Goal: Task Accomplishment & Management: Complete application form

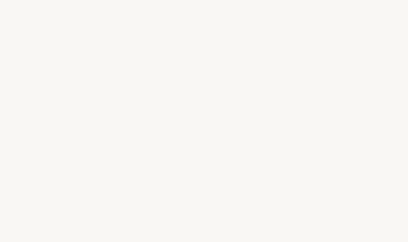
select select "US"
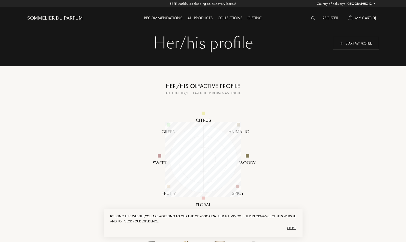
scroll to position [75, 75]
click at [358, 41] on div "Start my profile" at bounding box center [356, 43] width 46 height 13
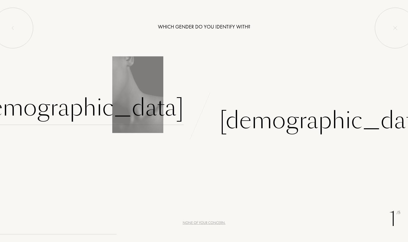
click at [160, 107] on div "Female" at bounding box center [77, 108] width 213 height 34
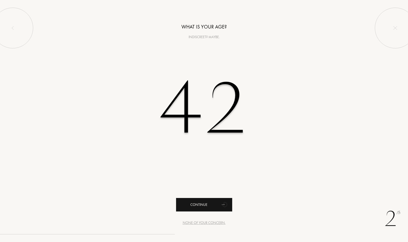
type input "42"
click at [207, 202] on div "Continue" at bounding box center [204, 205] width 56 height 14
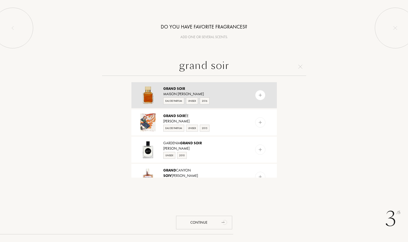
type input "grand soir"
click at [263, 93] on div at bounding box center [260, 95] width 10 height 10
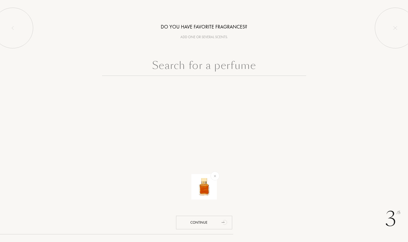
click at [199, 68] on input "text" at bounding box center [204, 67] width 204 height 18
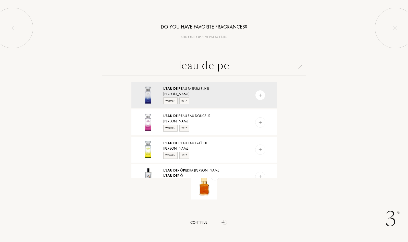
drag, startPoint x: 184, startPoint y: 66, endPoint x: 177, endPoint y: 66, distance: 6.4
click at [177, 66] on input "leau de pe" at bounding box center [204, 67] width 204 height 18
click at [229, 65] on input "eau de pe" at bounding box center [204, 67] width 204 height 18
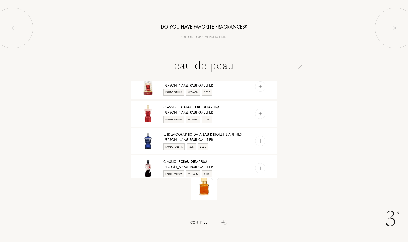
scroll to position [262, 0]
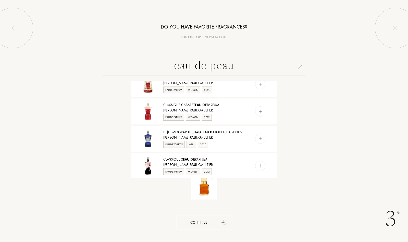
click at [175, 66] on input "eau de peau" at bounding box center [204, 67] width 204 height 18
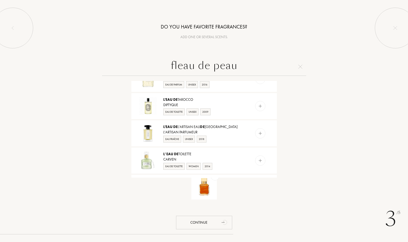
scroll to position [256, 0]
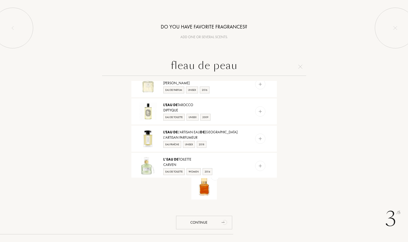
drag, startPoint x: 189, startPoint y: 66, endPoint x: 186, endPoint y: 66, distance: 3.1
click at [186, 66] on input "fleau de peau" at bounding box center [204, 67] width 204 height 18
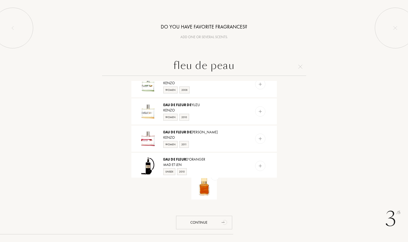
click at [192, 66] on input "fleu de peau" at bounding box center [204, 67] width 204 height 18
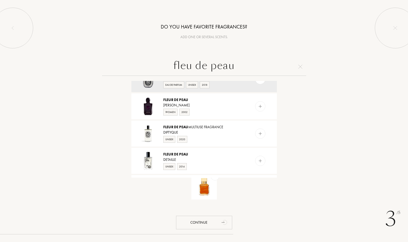
scroll to position [0, 0]
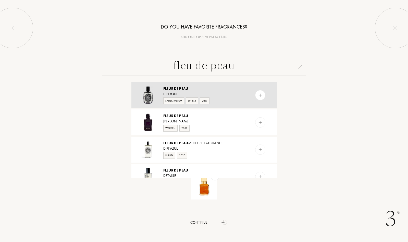
type input "fleu de peau"
click at [260, 95] on img at bounding box center [260, 95] width 5 height 5
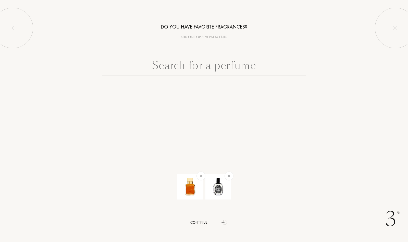
click at [190, 67] on input "text" at bounding box center [204, 67] width 204 height 18
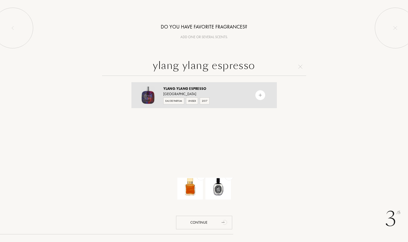
type input "ylang ylang espresso"
click at [259, 95] on img at bounding box center [260, 95] width 5 height 5
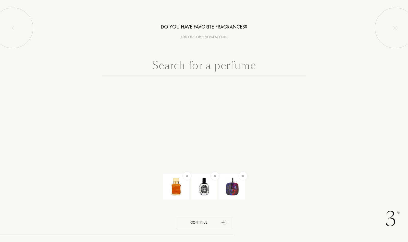
click at [203, 66] on input "text" at bounding box center [204, 67] width 204 height 18
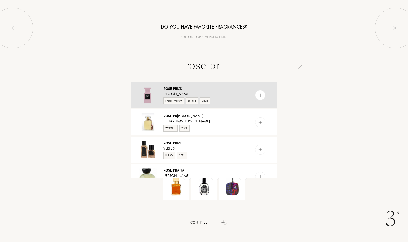
type input "rose pri"
click at [260, 95] on img at bounding box center [260, 95] width 5 height 5
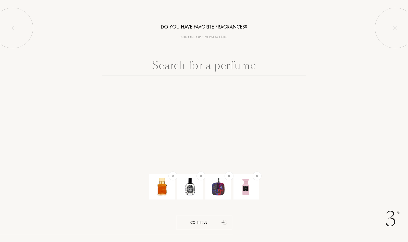
click at [209, 65] on input "text" at bounding box center [204, 67] width 204 height 18
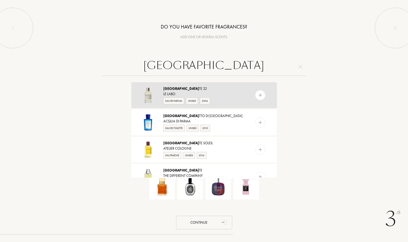
type input "bergamo"
click at [259, 98] on img at bounding box center [260, 95] width 5 height 5
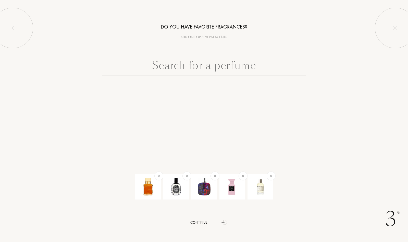
click at [220, 65] on input "text" at bounding box center [204, 67] width 204 height 18
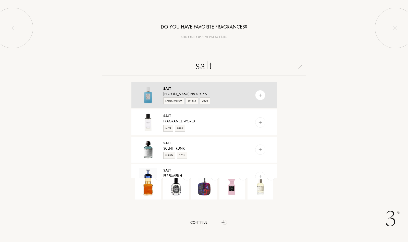
type input "salt"
click at [259, 97] on img at bounding box center [260, 95] width 5 height 5
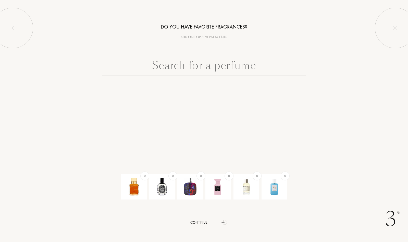
click at [200, 70] on input "text" at bounding box center [204, 67] width 204 height 18
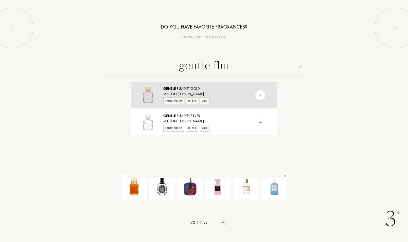
type input "gentle flui"
click at [255, 96] on div at bounding box center [260, 95] width 10 height 10
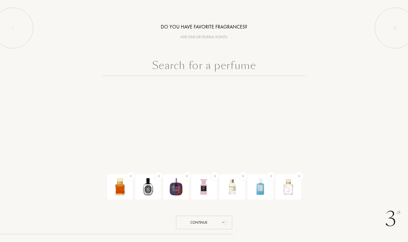
click at [196, 66] on input "text" at bounding box center [204, 67] width 204 height 18
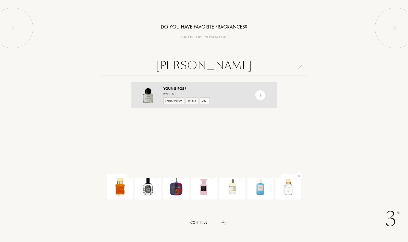
type input "[PERSON_NAME]"
click at [256, 94] on div at bounding box center [260, 95] width 10 height 10
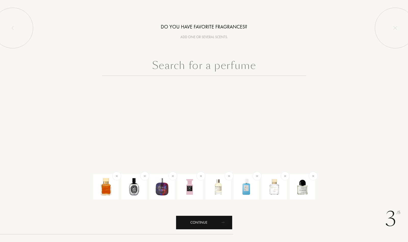
click at [200, 222] on div "Continue" at bounding box center [204, 223] width 56 height 14
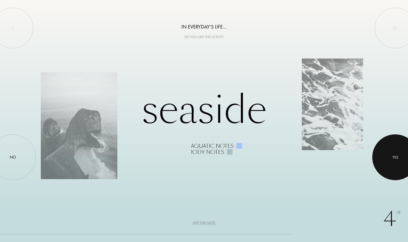
click at [389, 151] on div at bounding box center [395, 158] width 46 height 46
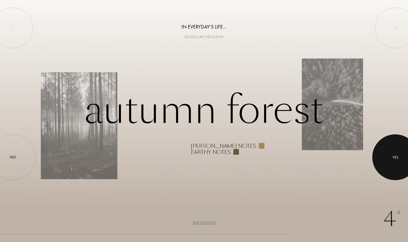
click at [389, 151] on div at bounding box center [395, 158] width 46 height 46
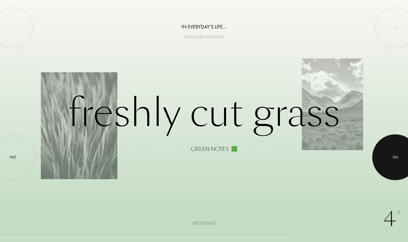
click at [389, 151] on div at bounding box center [395, 158] width 46 height 46
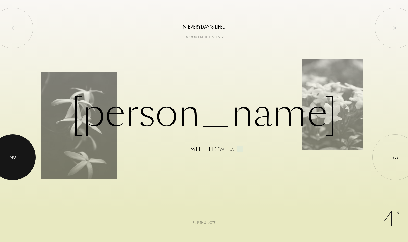
click at [19, 159] on div at bounding box center [13, 158] width 46 height 46
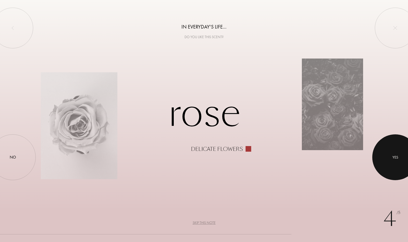
click at [401, 163] on div at bounding box center [395, 158] width 46 height 46
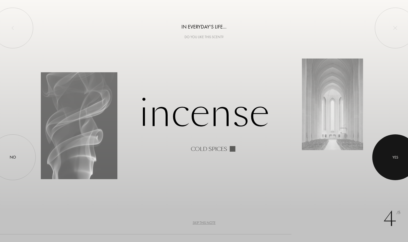
click at [396, 160] on div "Yes" at bounding box center [395, 158] width 6 height 6
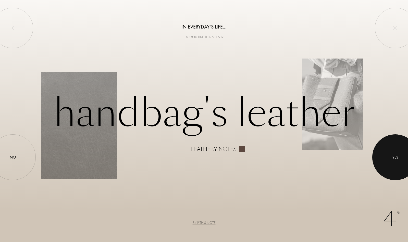
click at [392, 157] on div "Yes" at bounding box center [395, 158] width 6 height 6
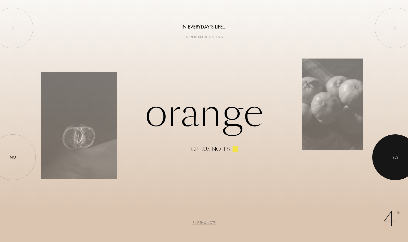
click at [392, 157] on div "Yes" at bounding box center [395, 158] width 6 height 6
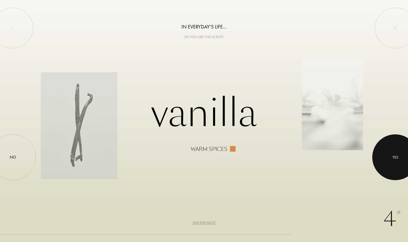
click at [392, 157] on div "Yes" at bounding box center [395, 158] width 6 height 6
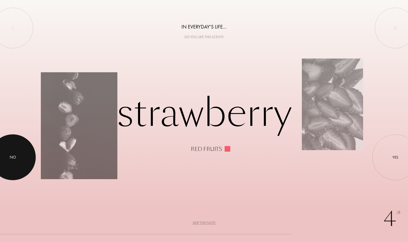
click at [16, 147] on div at bounding box center [13, 158] width 46 height 46
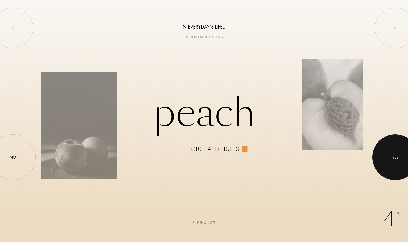
click at [392, 156] on div at bounding box center [395, 158] width 46 height 46
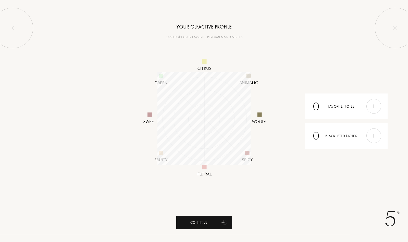
scroll to position [93, 93]
click at [205, 220] on div "Continue" at bounding box center [204, 223] width 56 height 14
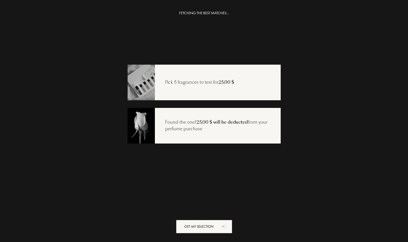
scroll to position [10, 0]
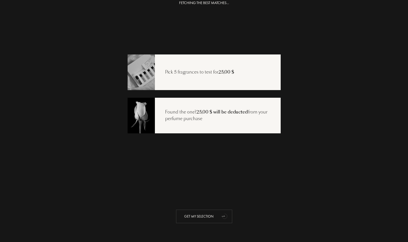
click at [215, 216] on div "Get my selection" at bounding box center [204, 217] width 56 height 14
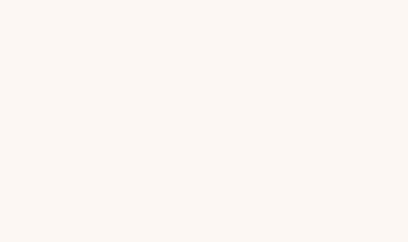
select select "US"
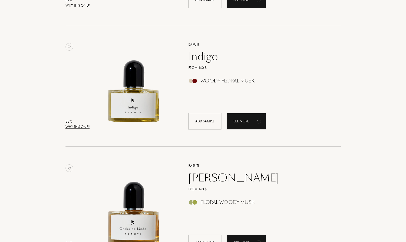
scroll to position [507, 0]
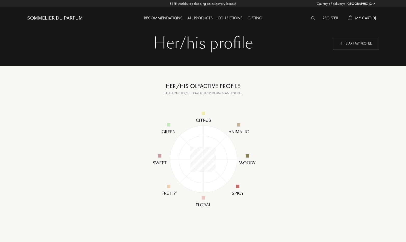
select select "US"
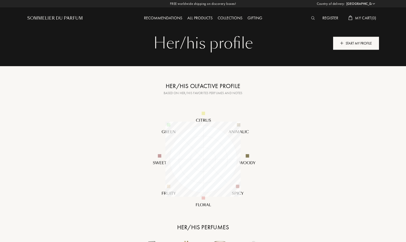
click at [357, 43] on div "Start my profile" at bounding box center [356, 43] width 46 height 13
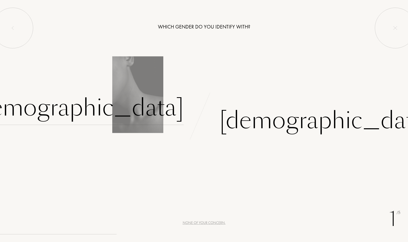
click at [146, 111] on div "[DEMOGRAPHIC_DATA]" at bounding box center [77, 108] width 213 height 34
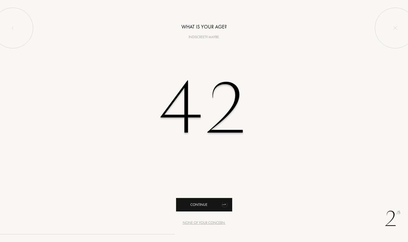
type input "42"
click at [190, 205] on div "Continue" at bounding box center [204, 205] width 56 height 14
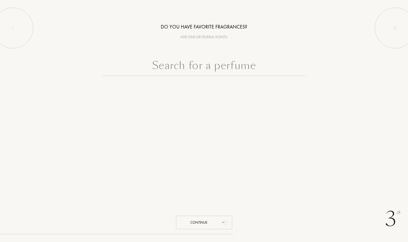
click at [188, 66] on input "text" at bounding box center [204, 67] width 204 height 18
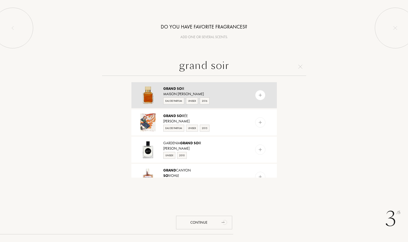
type input "grand soir"
click at [260, 95] on img at bounding box center [260, 95] width 5 height 5
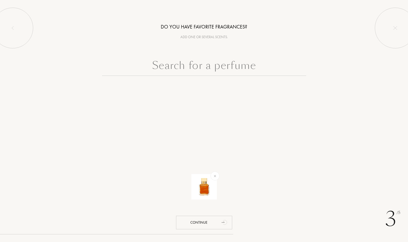
click at [193, 65] on input "text" at bounding box center [204, 67] width 204 height 18
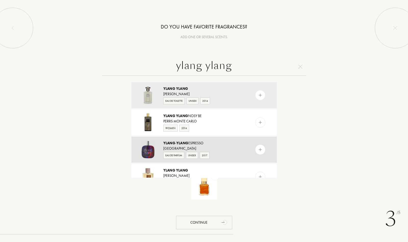
type input "ylang ylang"
click at [259, 148] on img at bounding box center [260, 150] width 5 height 5
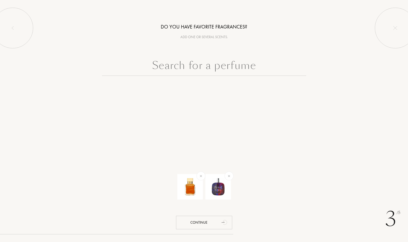
click at [200, 66] on input "text" at bounding box center [204, 67] width 204 height 18
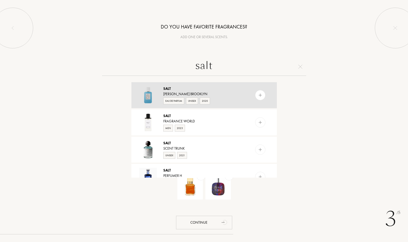
type input "salt"
click at [261, 96] on img at bounding box center [260, 95] width 5 height 5
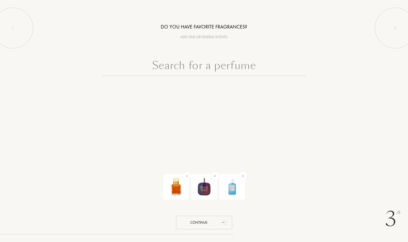
click at [216, 67] on input "text" at bounding box center [204, 67] width 204 height 18
type input "e"
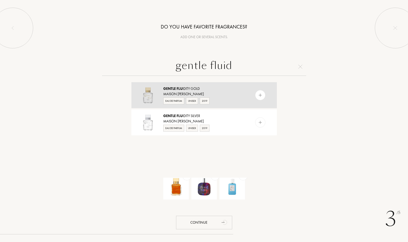
type input "gentle fluid"
click at [258, 97] on img at bounding box center [260, 95] width 5 height 5
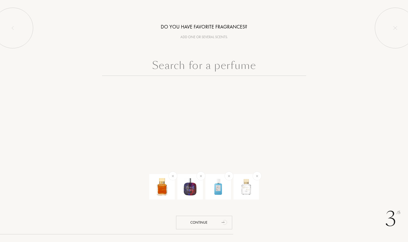
click at [200, 67] on input "text" at bounding box center [204, 67] width 204 height 18
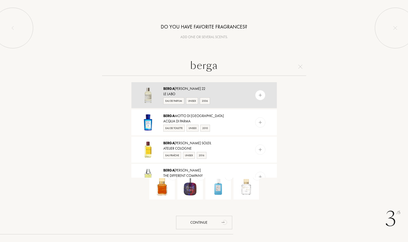
type input "berga"
click at [259, 95] on img at bounding box center [260, 95] width 5 height 5
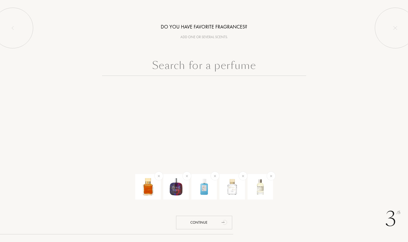
click at [207, 67] on input "text" at bounding box center [204, 67] width 204 height 18
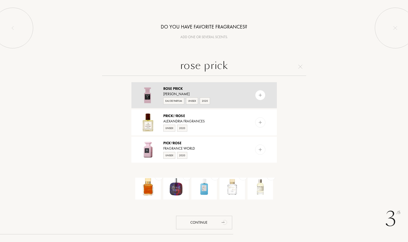
type input "rose prick"
click at [259, 96] on img at bounding box center [260, 95] width 5 height 5
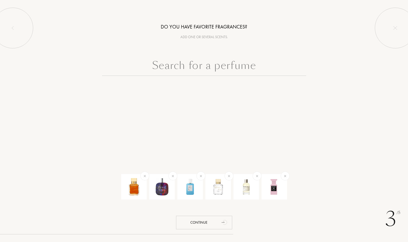
click at [203, 65] on input "text" at bounding box center [204, 67] width 204 height 18
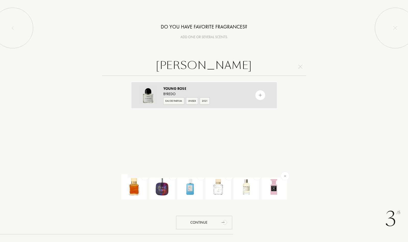
type input "young rose"
click at [259, 94] on img at bounding box center [260, 95] width 5 height 5
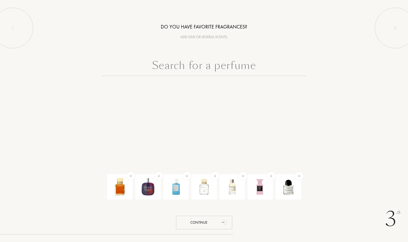
click at [185, 68] on input "text" at bounding box center [204, 67] width 204 height 18
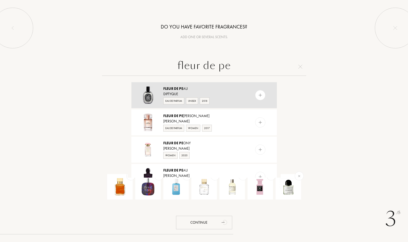
type input "fleur de pe"
click at [261, 94] on img at bounding box center [260, 95] width 5 height 5
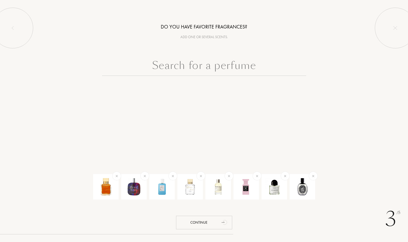
click at [202, 70] on input "text" at bounding box center [204, 67] width 204 height 18
click at [191, 65] on input "le papier" at bounding box center [204, 67] width 204 height 18
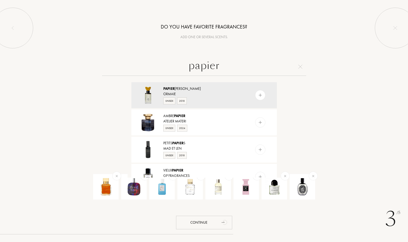
click at [191, 67] on input "papier" at bounding box center [204, 67] width 204 height 18
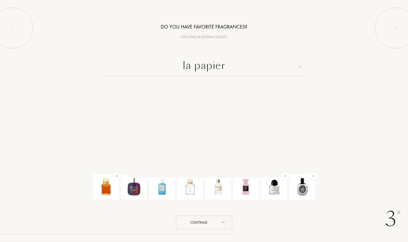
click at [211, 67] on input "la papier" at bounding box center [204, 67] width 204 height 18
click at [190, 65] on input "la papier" at bounding box center [204, 67] width 204 height 18
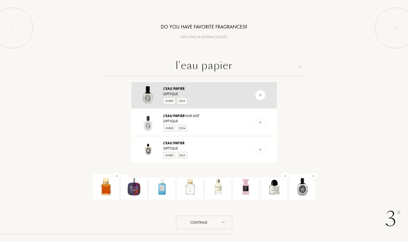
type input "l'eau papier"
click at [259, 94] on img at bounding box center [260, 95] width 5 height 5
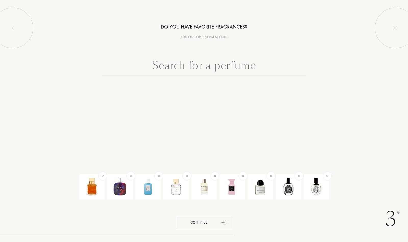
click at [228, 68] on input "text" at bounding box center [204, 67] width 204 height 18
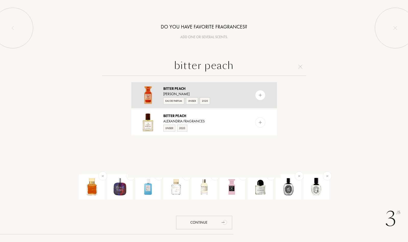
type input "bitter peach"
click at [258, 94] on img at bounding box center [260, 95] width 5 height 5
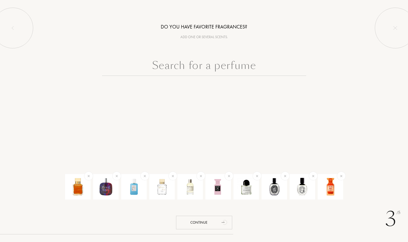
click at [223, 68] on input "text" at bounding box center [204, 67] width 204 height 18
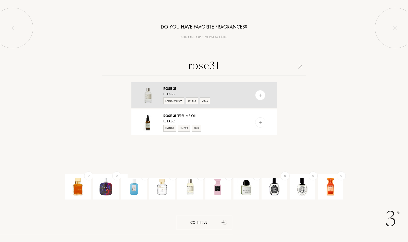
type input "rose31"
click at [261, 94] on img at bounding box center [260, 95] width 5 height 5
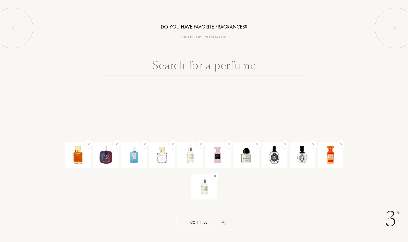
click at [212, 71] on input "text" at bounding box center [204, 67] width 204 height 18
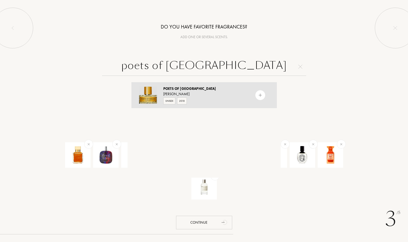
type input "poets of berlin"
click at [260, 97] on img at bounding box center [260, 95] width 5 height 5
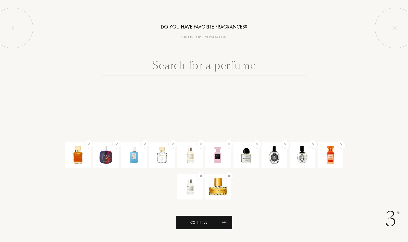
click at [200, 220] on div "Continue" at bounding box center [204, 223] width 56 height 14
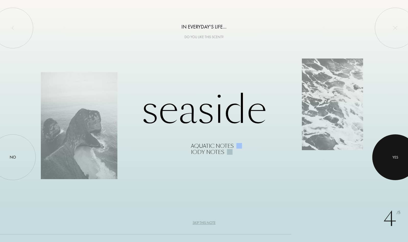
click at [389, 154] on div at bounding box center [395, 158] width 46 height 46
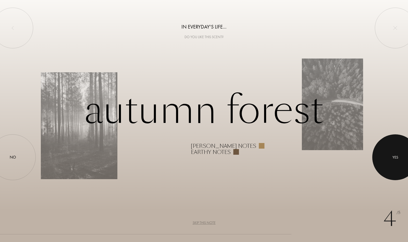
click at [387, 146] on div at bounding box center [395, 158] width 46 height 46
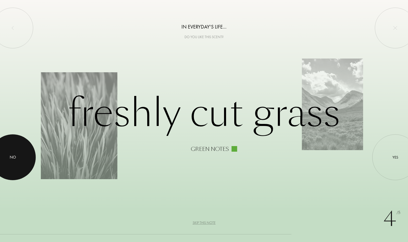
click at [19, 151] on div at bounding box center [13, 158] width 46 height 46
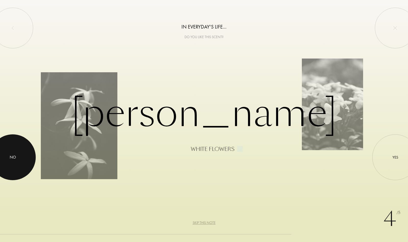
click at [18, 148] on div at bounding box center [13, 158] width 46 height 46
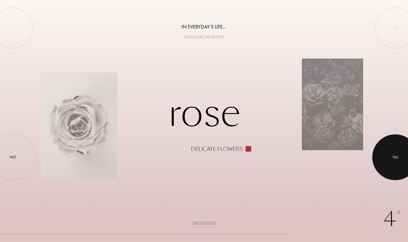
click at [391, 147] on div at bounding box center [395, 158] width 46 height 46
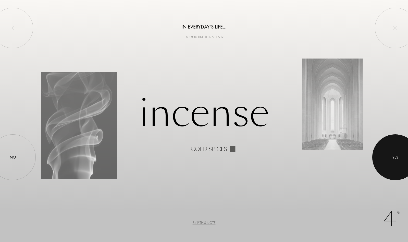
click at [391, 147] on div at bounding box center [395, 158] width 46 height 46
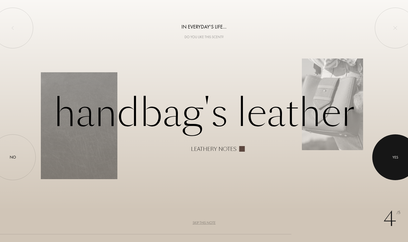
click at [391, 147] on div at bounding box center [395, 158] width 46 height 46
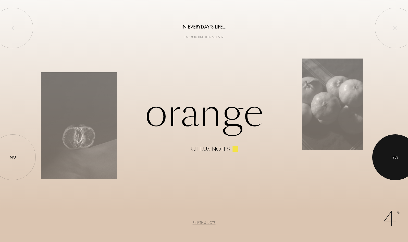
click at [391, 147] on div at bounding box center [395, 158] width 46 height 46
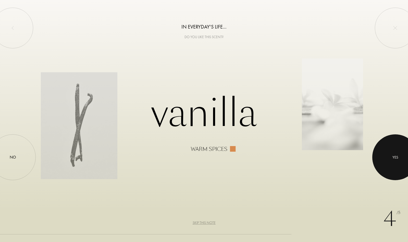
click at [391, 147] on div at bounding box center [395, 158] width 46 height 46
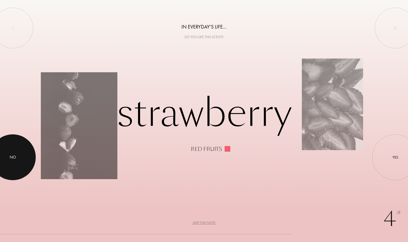
click at [17, 159] on div at bounding box center [13, 158] width 46 height 46
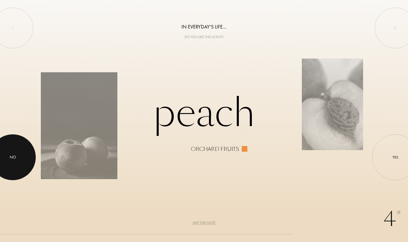
click at [17, 156] on div at bounding box center [13, 158] width 46 height 46
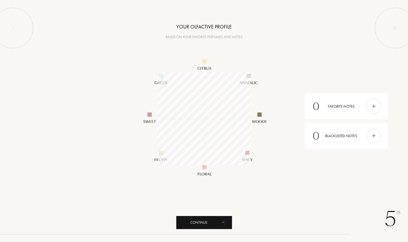
scroll to position [93, 93]
click at [375, 106] on img at bounding box center [374, 107] width 6 height 6
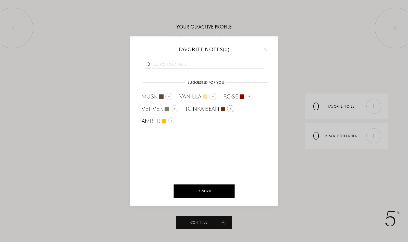
click at [230, 109] on img at bounding box center [230, 108] width 3 height 3
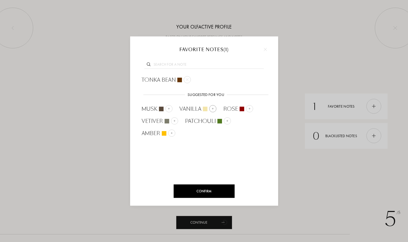
click at [213, 109] on img at bounding box center [212, 108] width 3 height 3
click at [168, 109] on img at bounding box center [168, 108] width 3 height 3
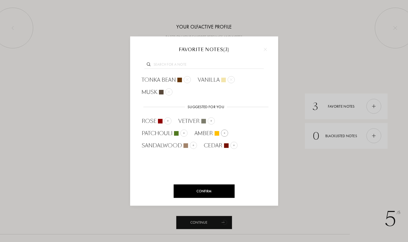
click at [223, 133] on img at bounding box center [224, 133] width 3 height 3
click at [211, 192] on div "Confirm" at bounding box center [203, 192] width 61 height 14
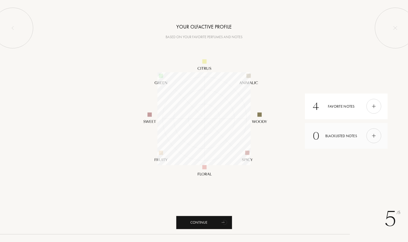
click at [378, 138] on div at bounding box center [373, 136] width 15 height 15
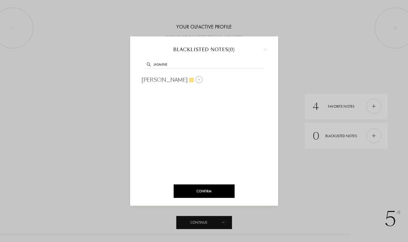
type input "jasmine"
click at [197, 79] on img at bounding box center [198, 80] width 3 height 3
click at [213, 194] on div "Confirm" at bounding box center [203, 192] width 61 height 14
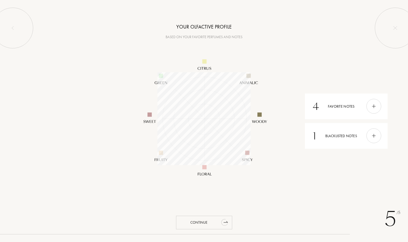
click at [215, 223] on div "Continue" at bounding box center [204, 223] width 56 height 14
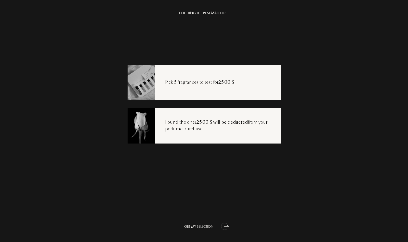
click at [204, 226] on div "Get my selection" at bounding box center [204, 227] width 56 height 14
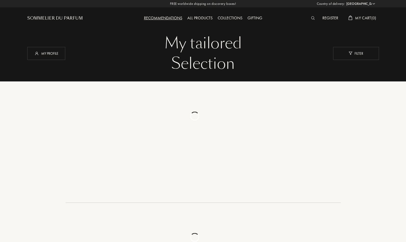
select select "US"
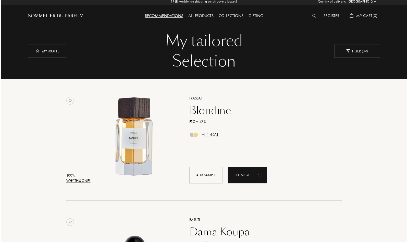
scroll to position [3, 0]
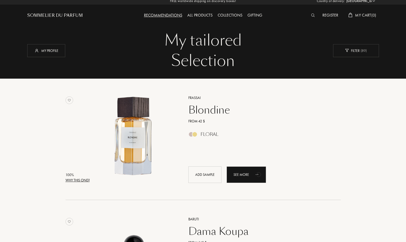
click at [84, 179] on div "Why this one?" at bounding box center [78, 180] width 24 height 5
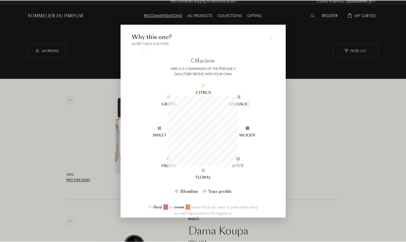
scroll to position [71, 71]
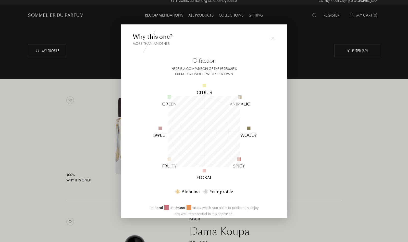
click at [68, 131] on div at bounding box center [204, 121] width 408 height 242
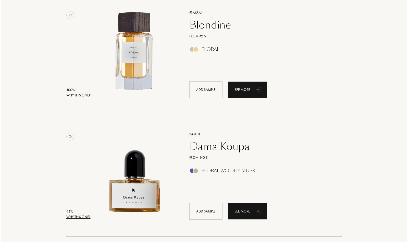
scroll to position [91, 0]
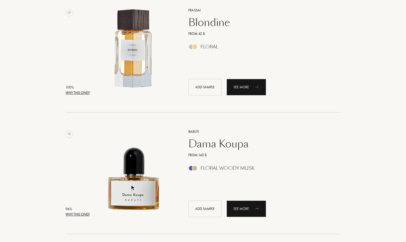
click at [73, 213] on div "Why this one?" at bounding box center [78, 214] width 24 height 5
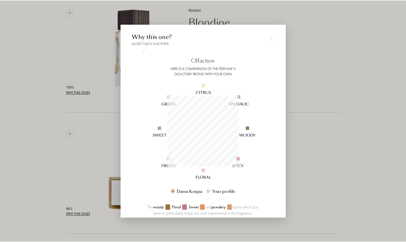
scroll to position [71, 71]
click at [65, 156] on div at bounding box center [204, 121] width 408 height 242
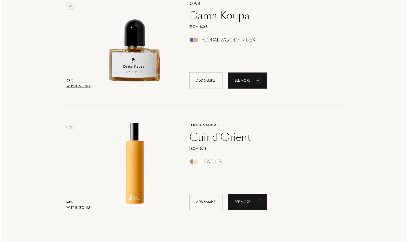
scroll to position [224, 0]
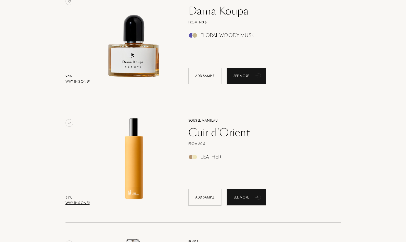
click at [73, 201] on div "Why this one?" at bounding box center [78, 203] width 24 height 5
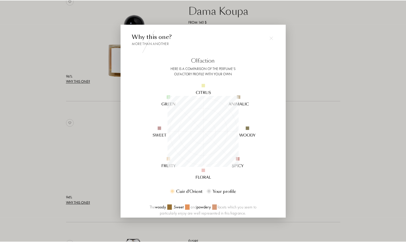
scroll to position [71, 71]
click at [91, 146] on div at bounding box center [204, 121] width 408 height 242
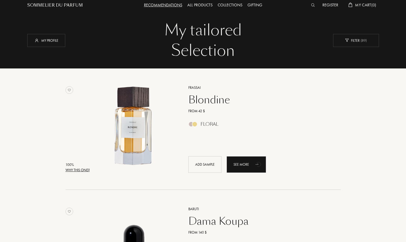
scroll to position [0, 0]
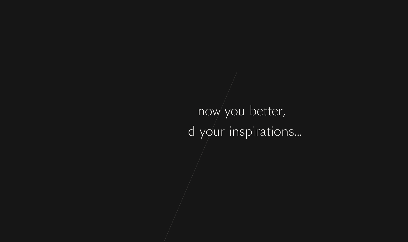
click at [223, 118] on div at bounding box center [222, 110] width 4 height 19
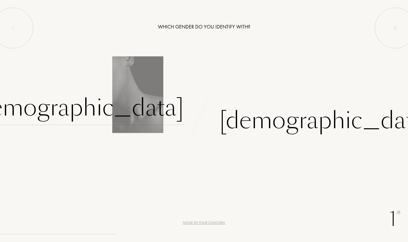
click at [151, 111] on div "[DEMOGRAPHIC_DATA]" at bounding box center [77, 108] width 213 height 34
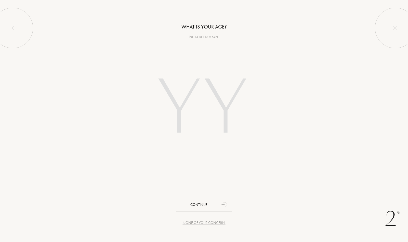
click at [192, 82] on input "number" at bounding box center [203, 109] width 145 height 103
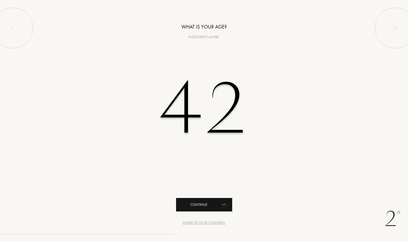
type input "42"
click at [211, 208] on div "Continue" at bounding box center [204, 205] width 56 height 14
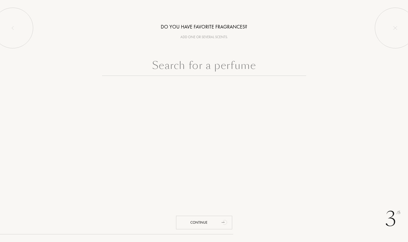
click at [185, 64] on input "text" at bounding box center [204, 67] width 204 height 18
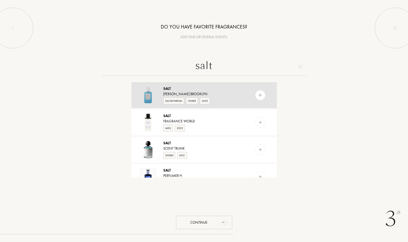
type input "salt"
click at [258, 95] on img at bounding box center [260, 95] width 5 height 5
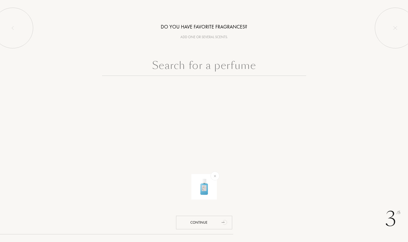
click at [190, 65] on input "text" at bounding box center [204, 67] width 204 height 18
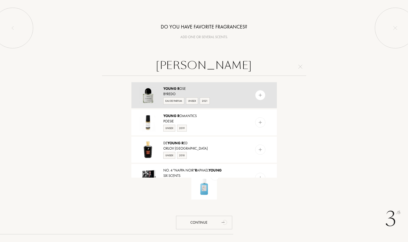
type input "[PERSON_NAME]"
click at [259, 94] on img at bounding box center [260, 95] width 5 height 5
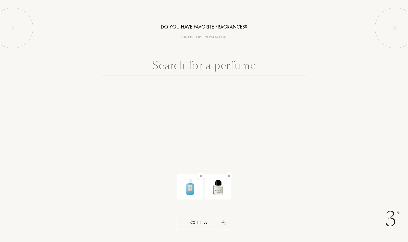
click at [192, 66] on input "text" at bounding box center [204, 67] width 204 height 18
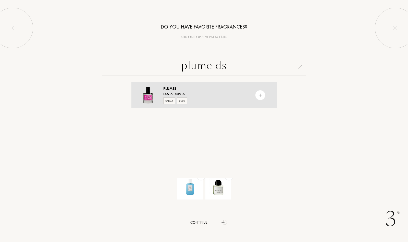
type input "plume ds"
click at [260, 97] on img at bounding box center [260, 95] width 5 height 5
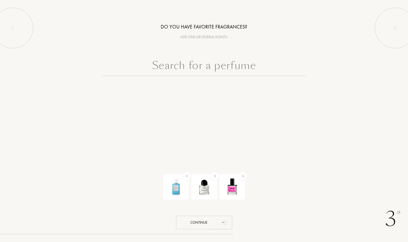
click at [229, 67] on input "text" at bounding box center [204, 67] width 204 height 18
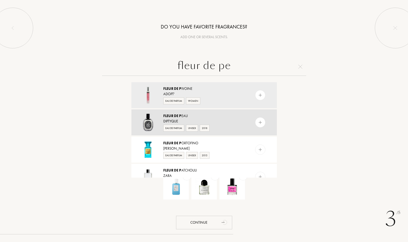
type input "fleur de pe"
click at [259, 120] on img at bounding box center [260, 122] width 5 height 5
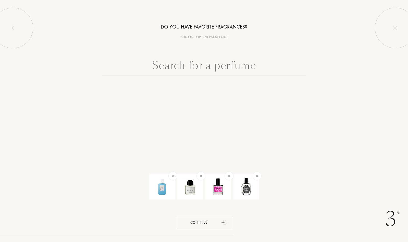
click at [214, 67] on input "text" at bounding box center [204, 67] width 204 height 18
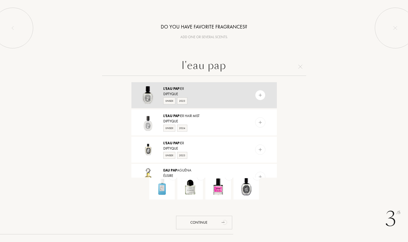
type input "l'eau pap"
click at [258, 96] on img at bounding box center [260, 95] width 5 height 5
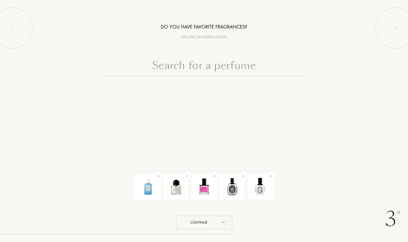
click at [188, 67] on input "text" at bounding box center [204, 67] width 204 height 18
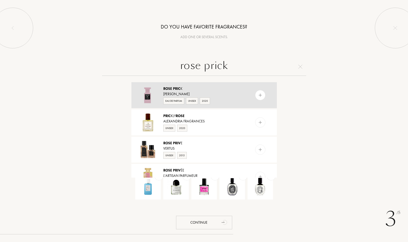
type input "rose prick"
click at [261, 91] on div at bounding box center [260, 95] width 10 height 10
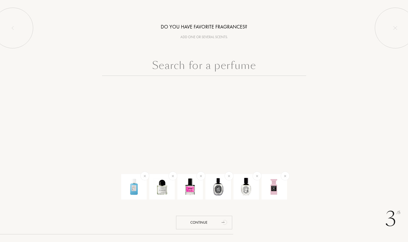
click at [218, 68] on input "text" at bounding box center [204, 67] width 204 height 18
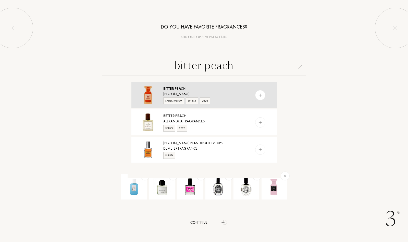
type input "bitter peach"
click at [260, 97] on img at bounding box center [260, 95] width 5 height 5
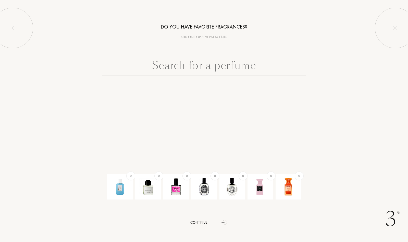
click at [195, 66] on input "text" at bounding box center [204, 67] width 204 height 18
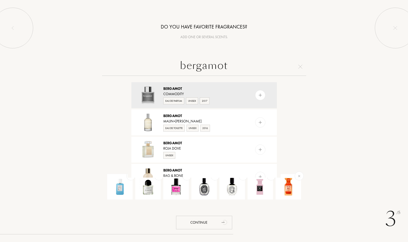
click at [230, 65] on input "bergamot" at bounding box center [204, 67] width 204 height 18
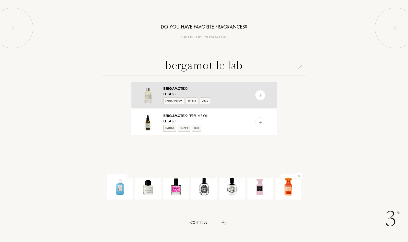
type input "bergamot le lab"
click at [258, 95] on img at bounding box center [260, 95] width 5 height 5
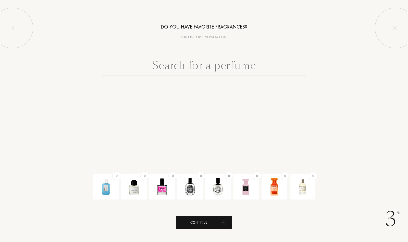
click at [197, 223] on div "Continue" at bounding box center [204, 223] width 56 height 14
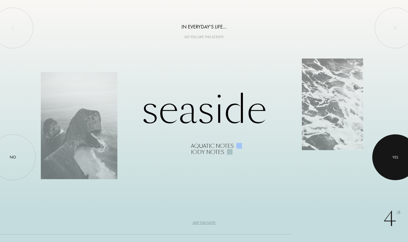
click at [390, 155] on div at bounding box center [395, 158] width 46 height 46
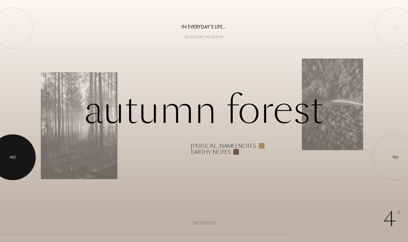
click at [19, 159] on div at bounding box center [13, 158] width 46 height 46
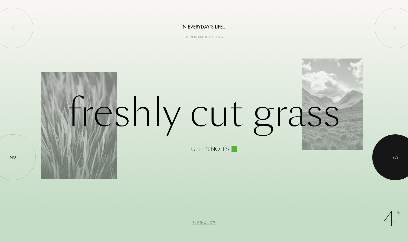
click at [392, 149] on div at bounding box center [395, 158] width 46 height 46
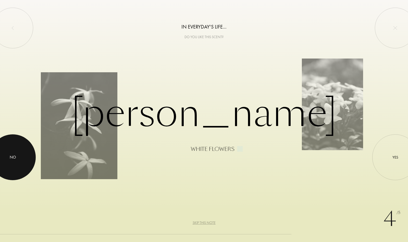
click at [24, 163] on div "No" at bounding box center [13, 158] width 46 height 46
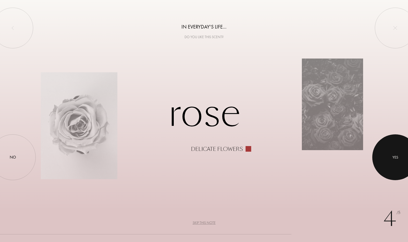
click at [400, 158] on div at bounding box center [395, 158] width 46 height 46
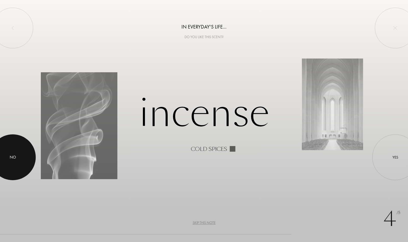
click at [24, 161] on div at bounding box center [13, 158] width 46 height 46
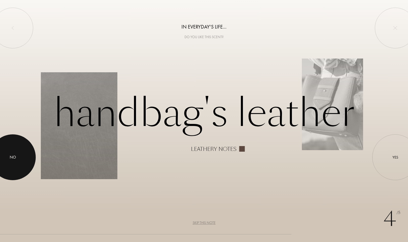
click at [24, 161] on div at bounding box center [13, 158] width 46 height 46
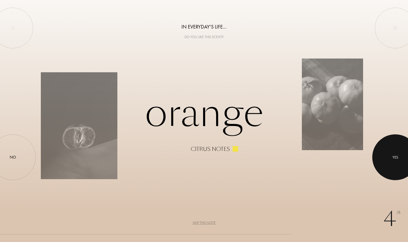
click at [389, 153] on div at bounding box center [395, 158] width 46 height 46
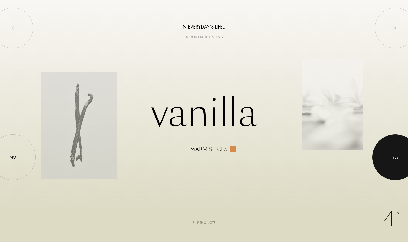
click at [387, 152] on div at bounding box center [395, 158] width 46 height 46
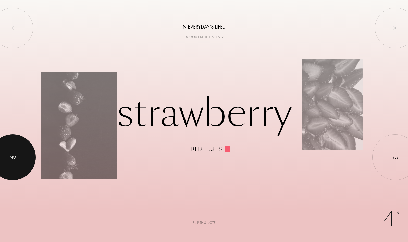
click at [18, 160] on div at bounding box center [13, 158] width 46 height 46
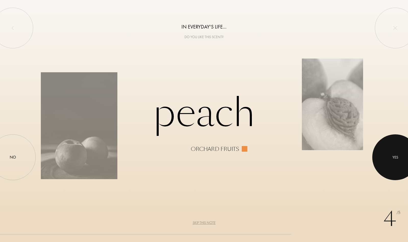
click at [395, 154] on div at bounding box center [395, 158] width 46 height 46
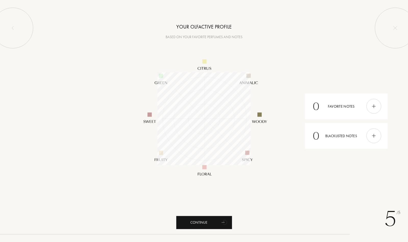
scroll to position [93, 93]
click at [210, 225] on div "Continue" at bounding box center [204, 223] width 56 height 14
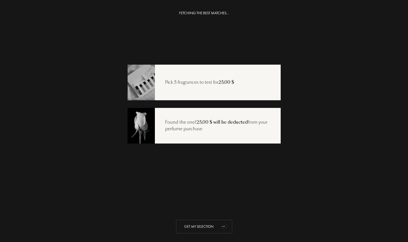
click at [201, 225] on div "Get my selection" at bounding box center [204, 227] width 56 height 14
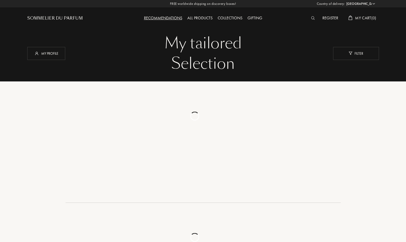
select select "US"
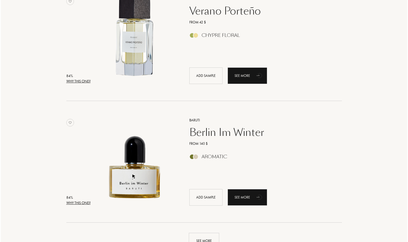
scroll to position [1091, 0]
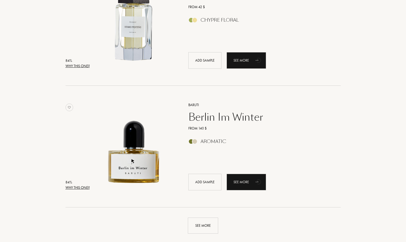
click at [85, 188] on div "Why this one?" at bounding box center [78, 187] width 24 height 5
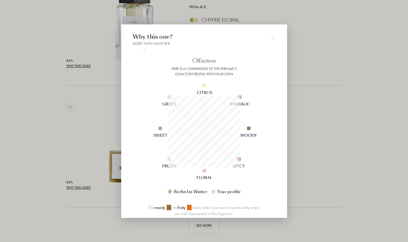
scroll to position [71, 71]
click at [345, 123] on div at bounding box center [204, 121] width 408 height 242
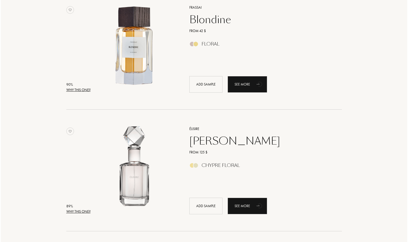
scroll to position [0, 0]
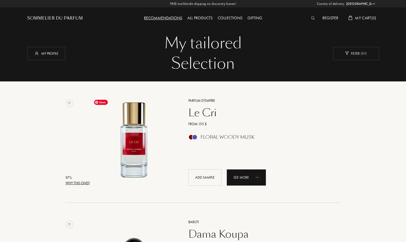
click at [84, 184] on div "Why this one?" at bounding box center [78, 183] width 24 height 5
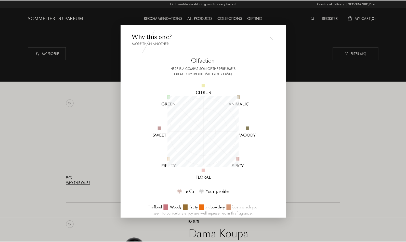
scroll to position [71, 71]
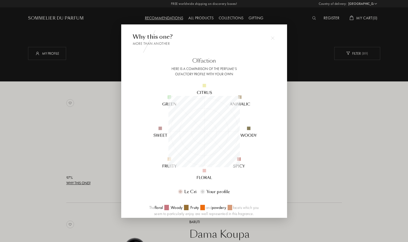
click at [326, 151] on div at bounding box center [204, 121] width 408 height 242
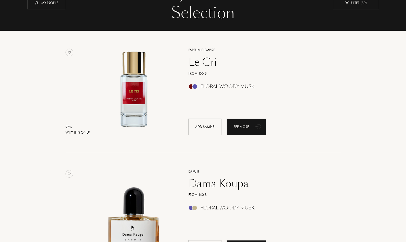
scroll to position [0, 0]
